Goal: Obtain resource: Download file/media

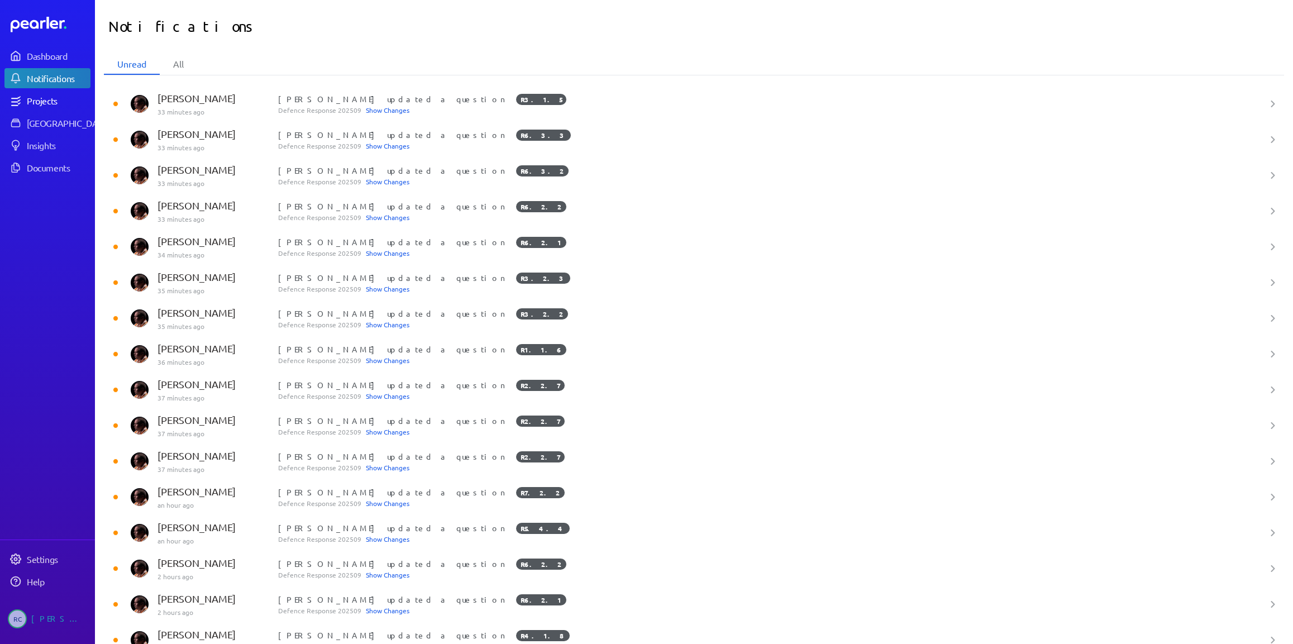
click at [51, 104] on div "Projects" at bounding box center [58, 100] width 63 height 11
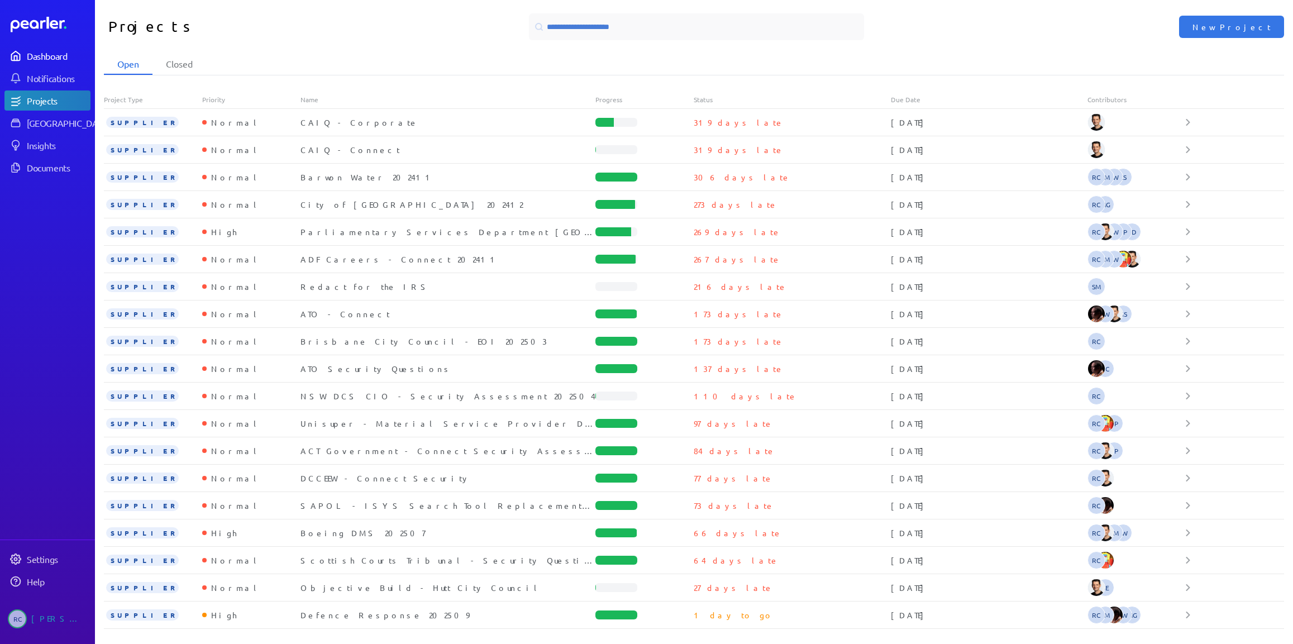
drag, startPoint x: 40, startPoint y: 58, endPoint x: 61, endPoint y: 59, distance: 20.7
click at [42, 58] on div "Dashboard" at bounding box center [58, 55] width 63 height 11
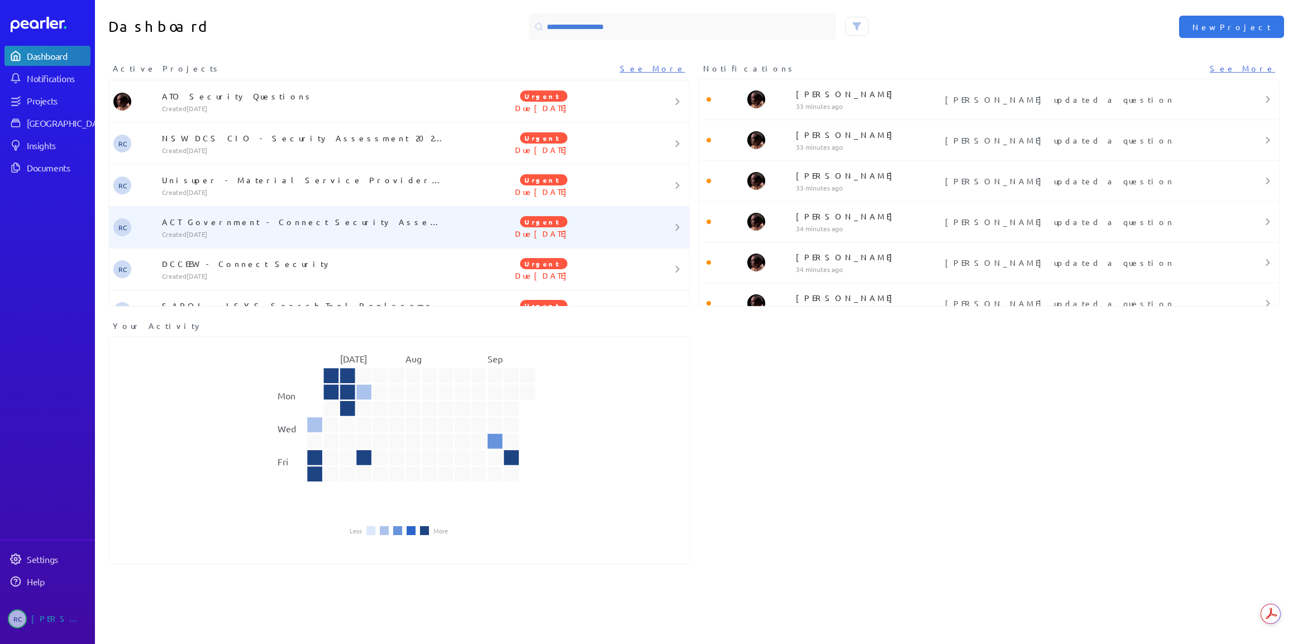
scroll to position [569, 0]
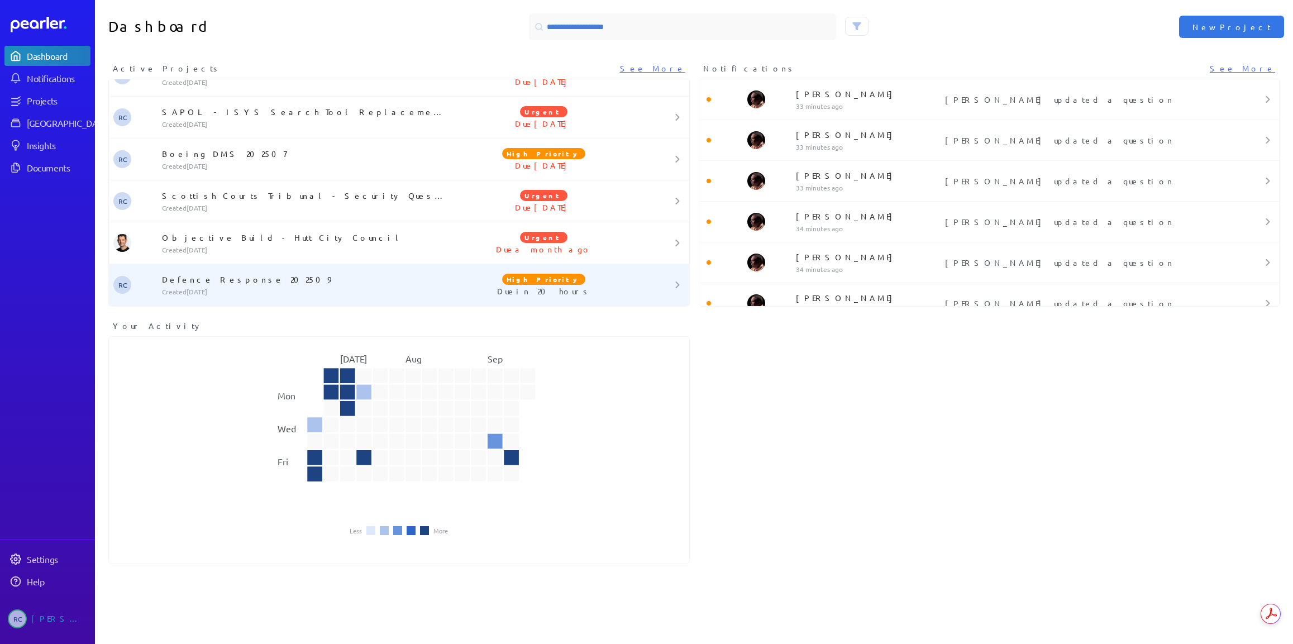
click at [226, 274] on p "Defence Response 202509" at bounding box center [305, 279] width 286 height 11
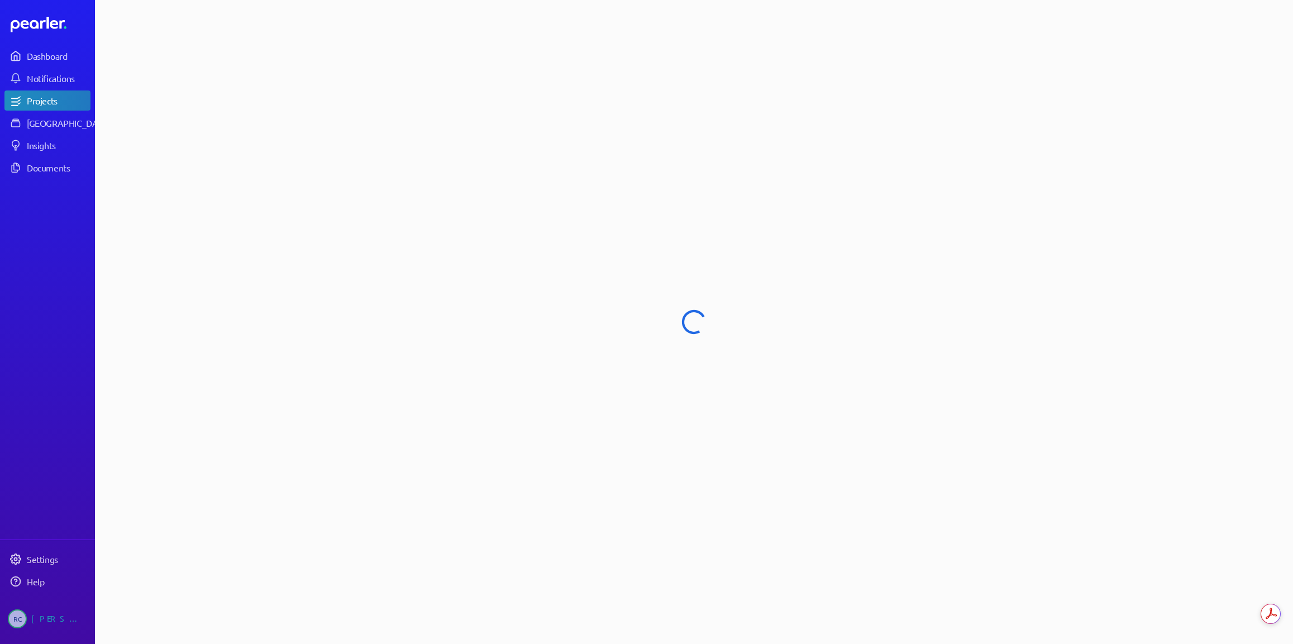
select select "****"
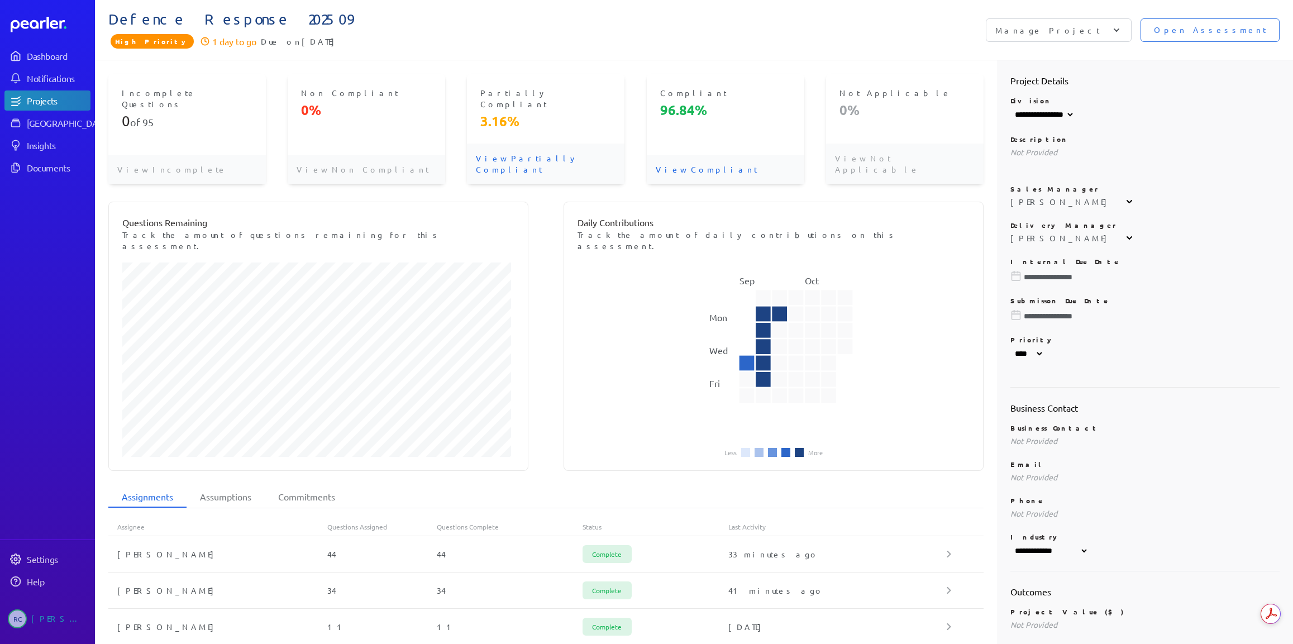
click at [1122, 28] on icon at bounding box center [1116, 30] width 11 height 11
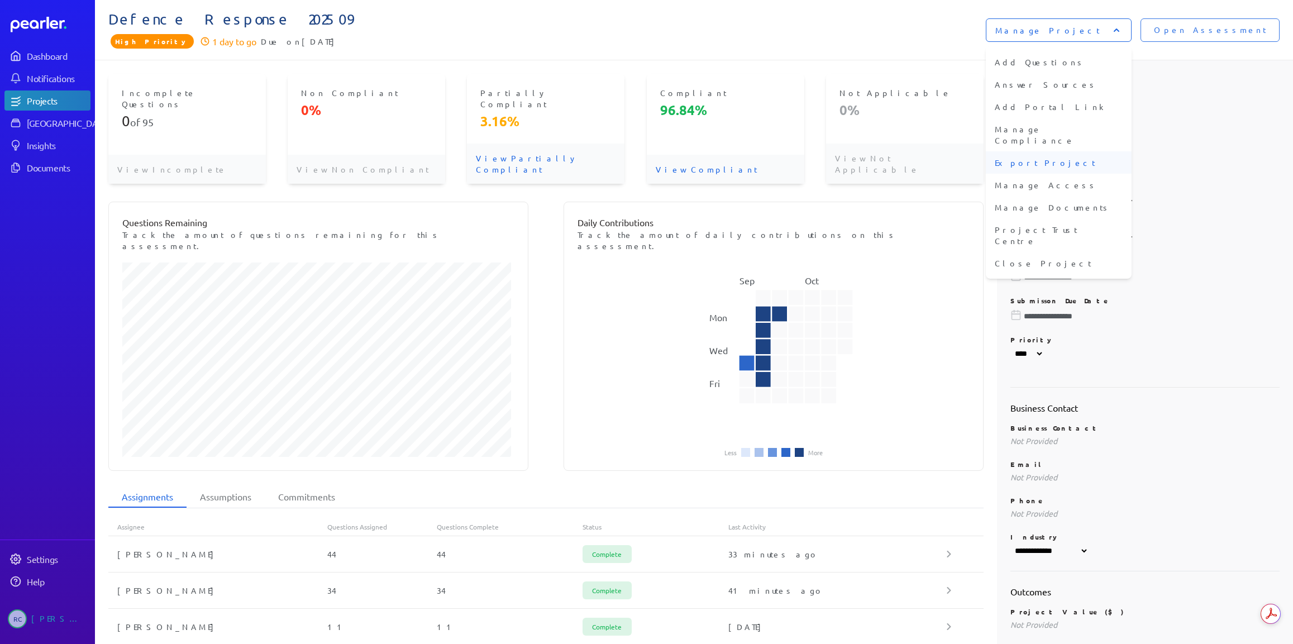
click at [1113, 151] on li "Export Project" at bounding box center [1059, 162] width 146 height 22
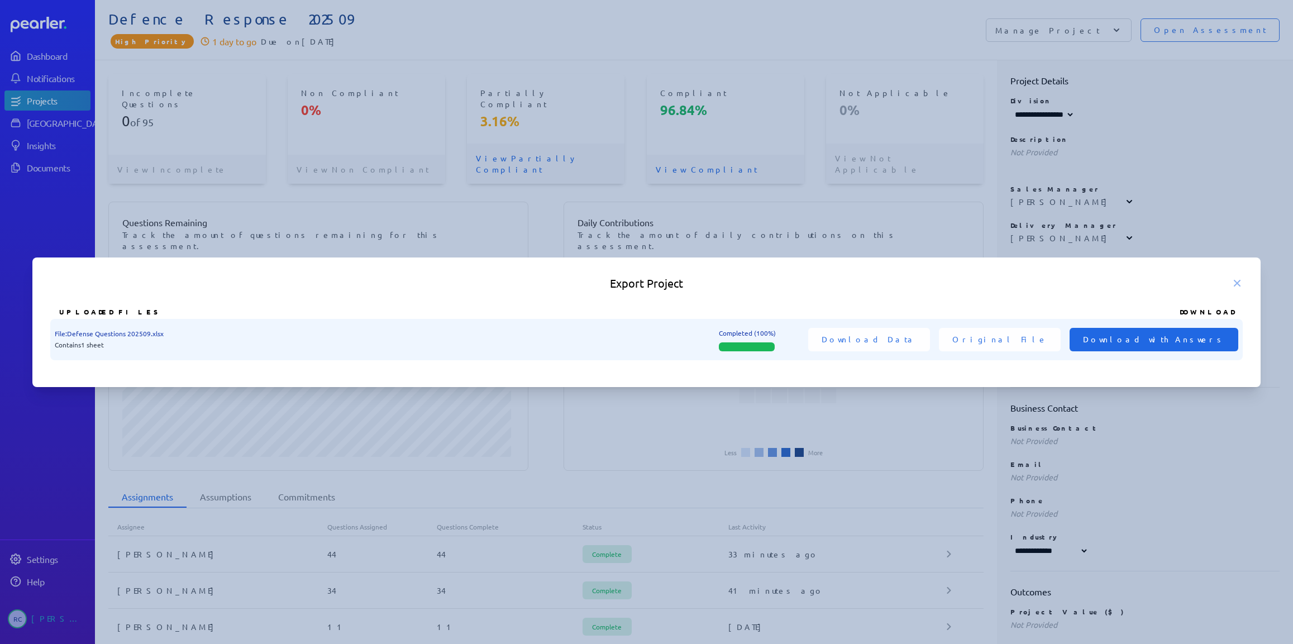
click at [1157, 340] on span "Download with Answers" at bounding box center [1154, 340] width 142 height 12
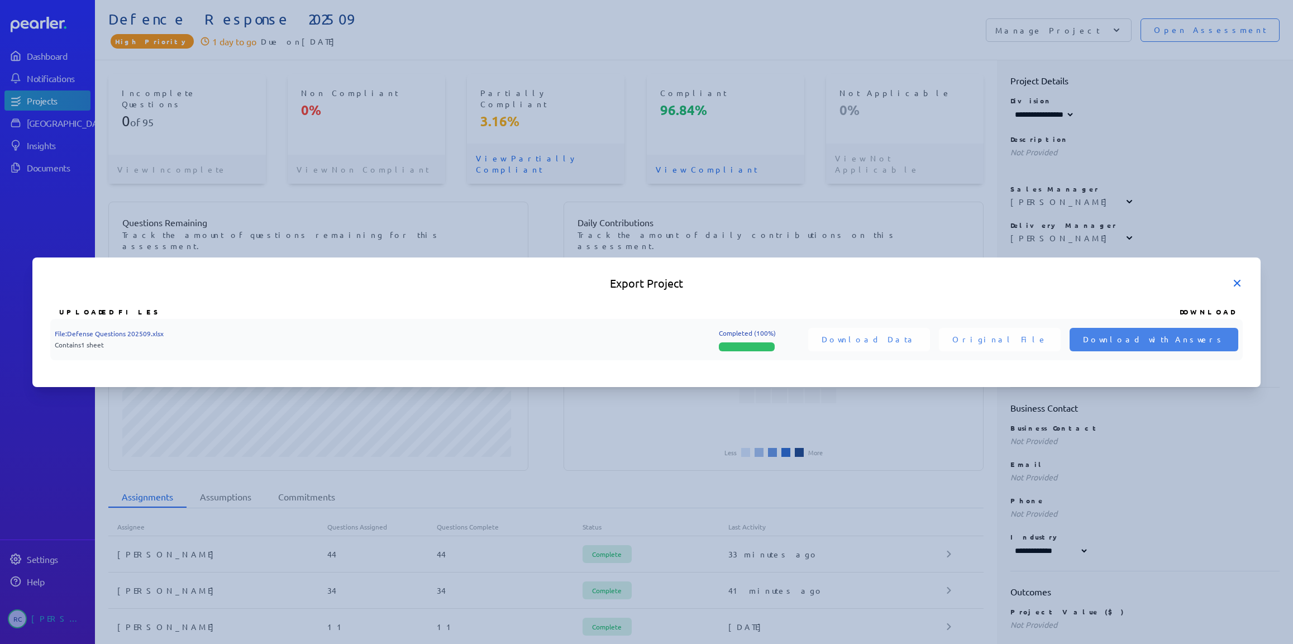
click at [1236, 282] on icon at bounding box center [1238, 283] width 6 height 6
